Goal: Information Seeking & Learning: Learn about a topic

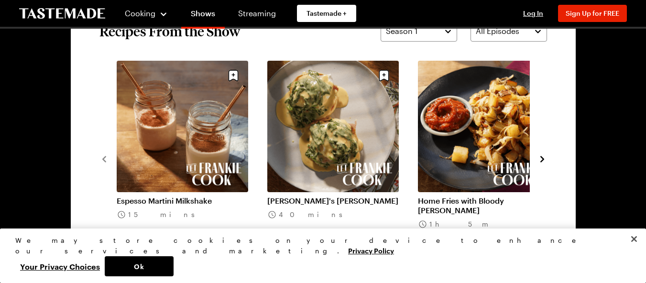
scroll to position [717, 0]
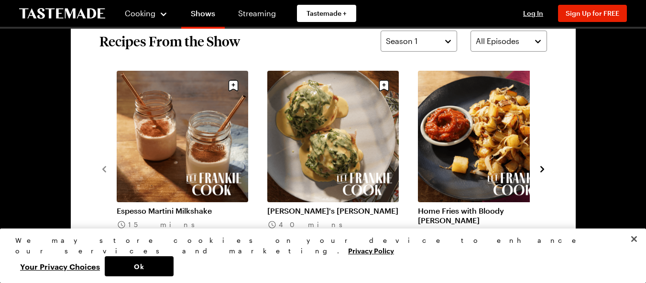
click at [540, 169] on icon "navigate to next item" at bounding box center [542, 169] width 10 height 10
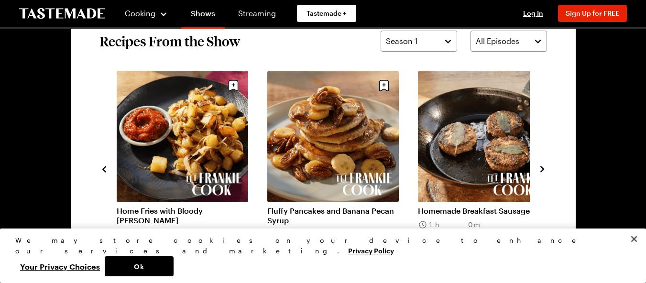
click at [540, 170] on icon "navigate to next item" at bounding box center [542, 169] width 10 height 10
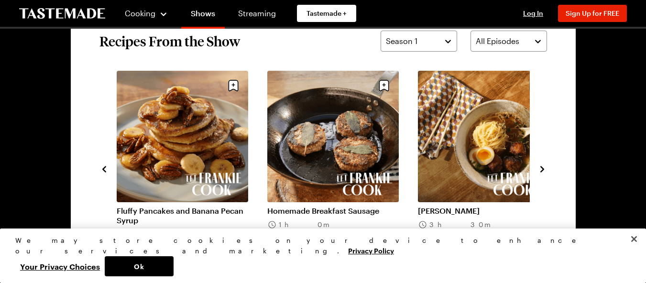
click at [540, 170] on icon "navigate to next item" at bounding box center [542, 169] width 10 height 10
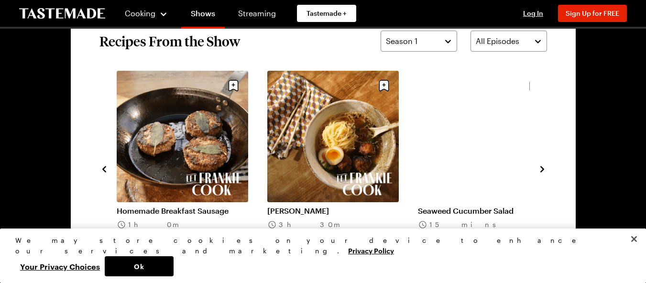
click at [540, 170] on icon "navigate to next item" at bounding box center [542, 169] width 10 height 10
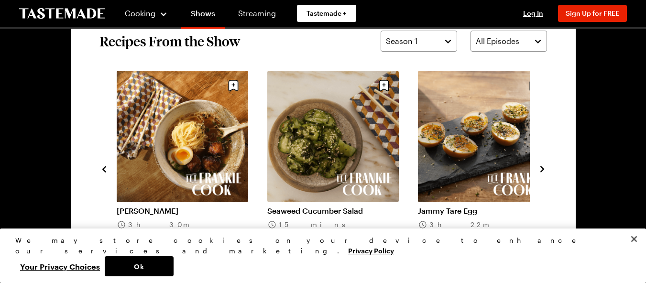
click at [540, 170] on icon "navigate to next item" at bounding box center [542, 169] width 10 height 10
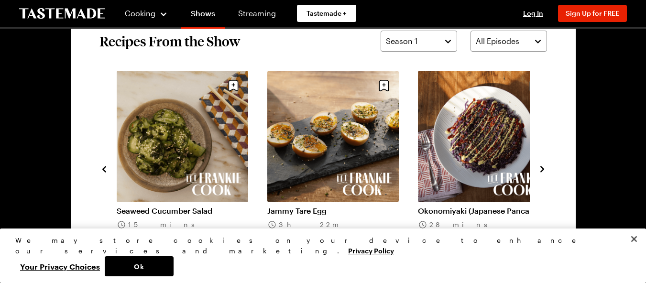
click at [545, 170] on icon "navigate to next item" at bounding box center [542, 169] width 10 height 10
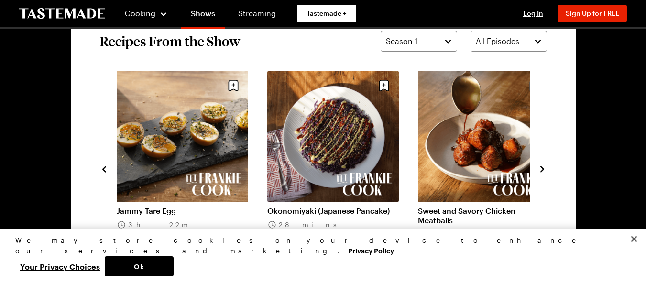
click at [541, 170] on icon "navigate to next item" at bounding box center [542, 169] width 10 height 10
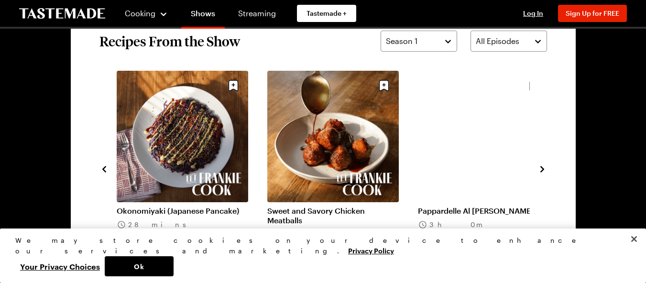
click at [541, 170] on icon "navigate to next item" at bounding box center [542, 169] width 10 height 10
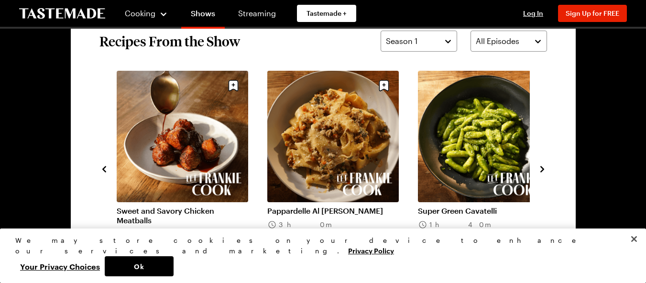
click at [541, 169] on icon "navigate to next item" at bounding box center [542, 169] width 10 height 10
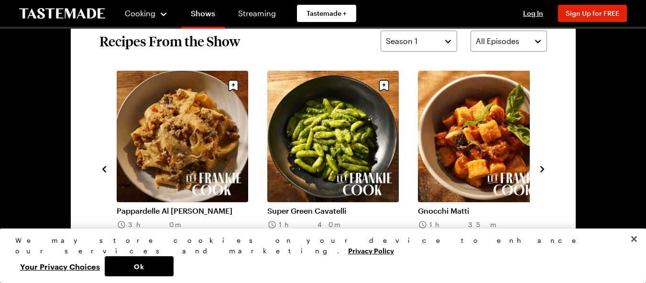
click at [541, 169] on icon "navigate to next item" at bounding box center [542, 169] width 10 height 10
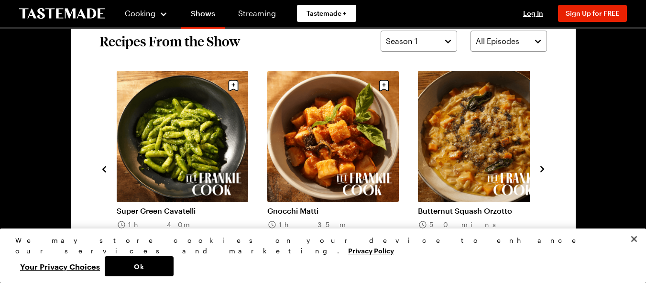
click at [541, 169] on icon "navigate to next item" at bounding box center [542, 169] width 10 height 10
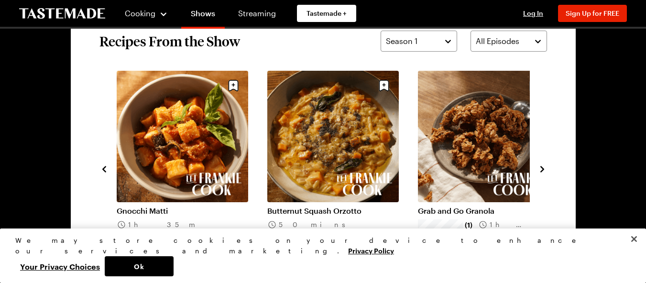
click at [541, 169] on icon "navigate to next item" at bounding box center [542, 169] width 10 height 10
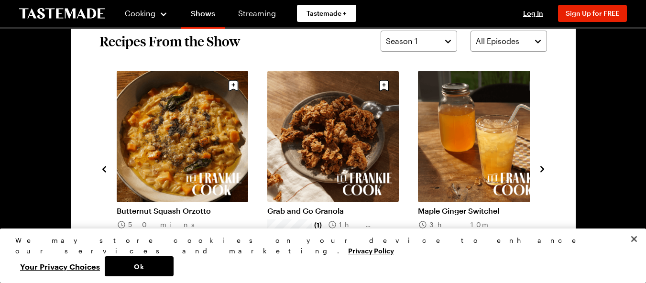
click at [541, 169] on icon "navigate to next item" at bounding box center [542, 169] width 10 height 10
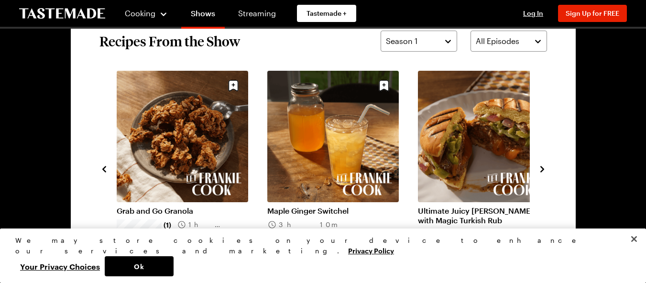
click at [541, 169] on icon "navigate to next item" at bounding box center [542, 169] width 10 height 10
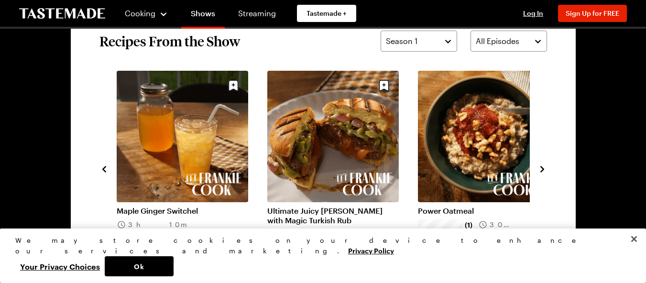
click at [435, 212] on link "Power Oatmeal" at bounding box center [483, 211] width 131 height 10
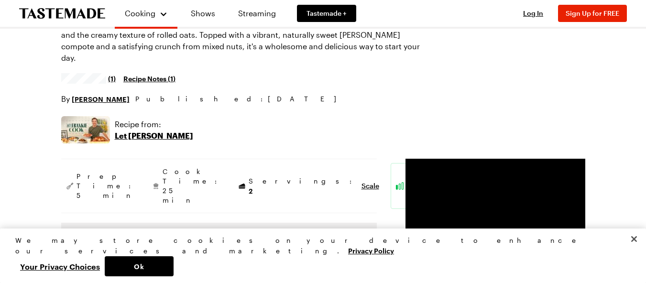
scroll to position [96, 0]
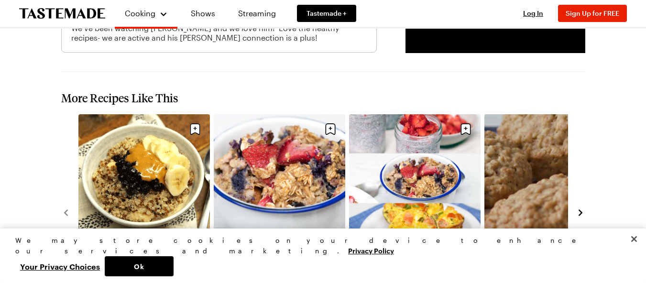
scroll to position [1307, 0]
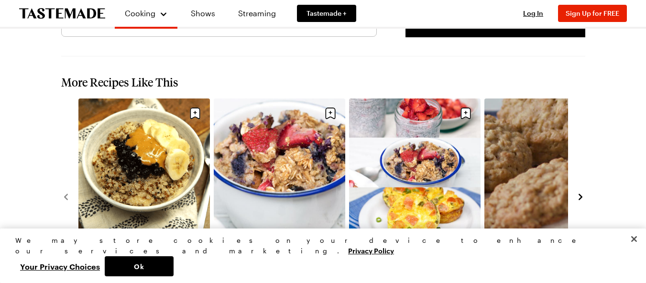
click at [581, 191] on button "navigate to next item" at bounding box center [580, 196] width 10 height 11
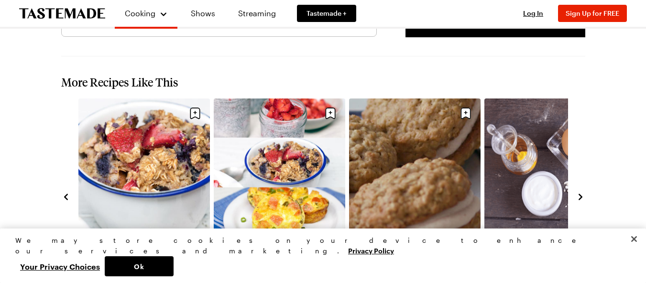
click at [581, 191] on button "navigate to next item" at bounding box center [580, 196] width 10 height 11
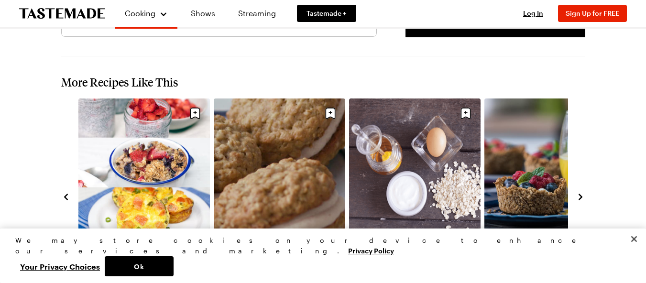
click at [581, 191] on button "navigate to next item" at bounding box center [580, 196] width 10 height 11
